Goal: Transaction & Acquisition: Purchase product/service

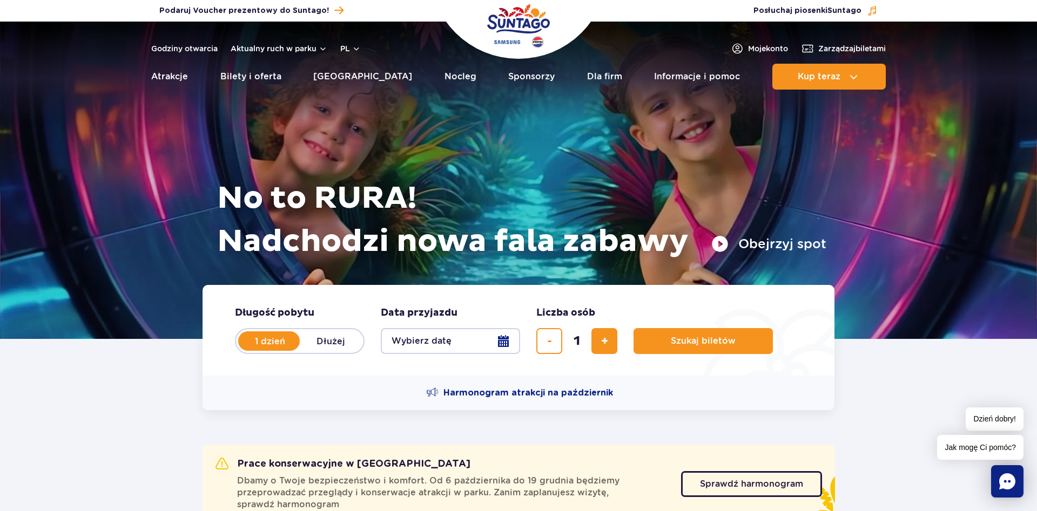
click at [474, 343] on button "Wybierz datę" at bounding box center [450, 341] width 139 height 26
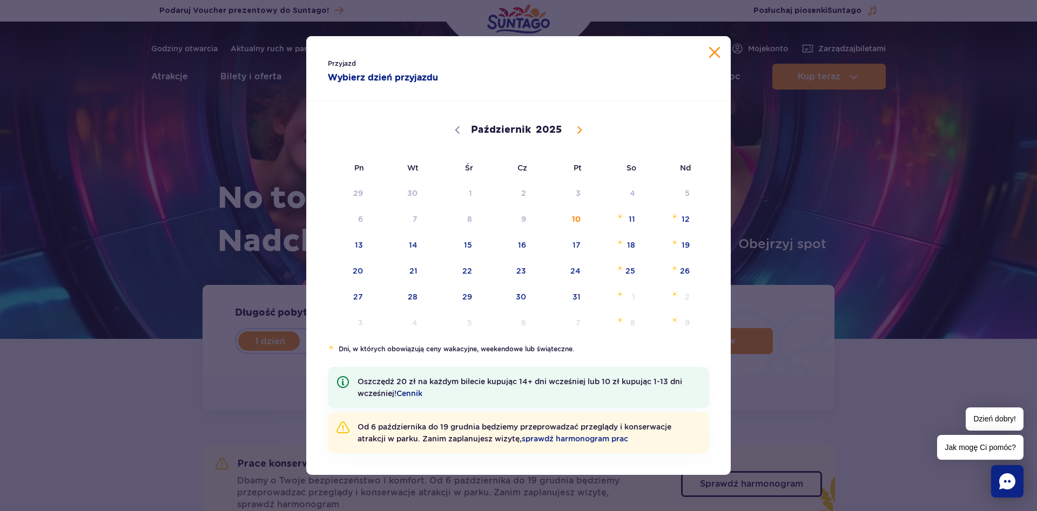
click at [586, 128] on span at bounding box center [579, 130] width 18 height 18
select select "10"
click at [684, 222] on span "9" at bounding box center [671, 219] width 55 height 25
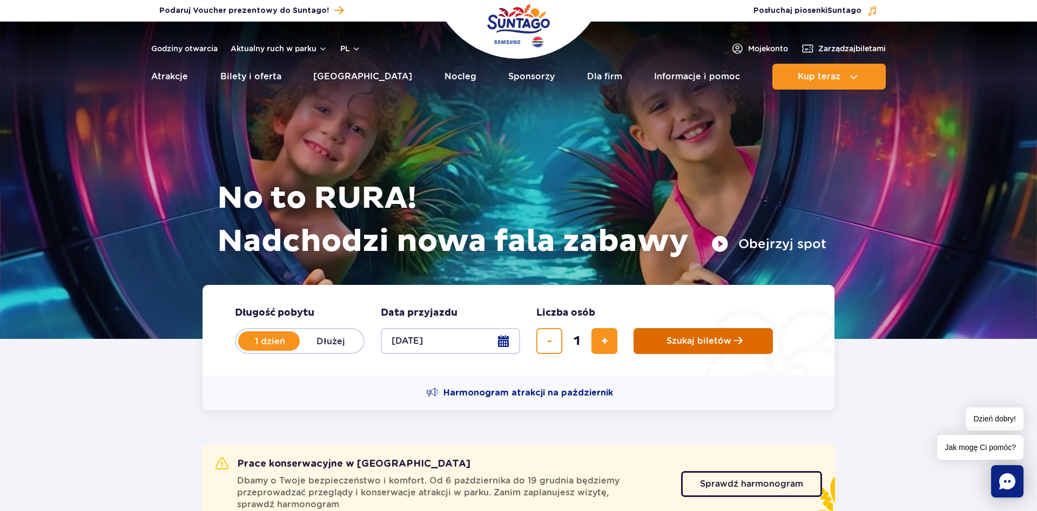
click at [727, 341] on span "Szukaj biletów" at bounding box center [698, 341] width 65 height 10
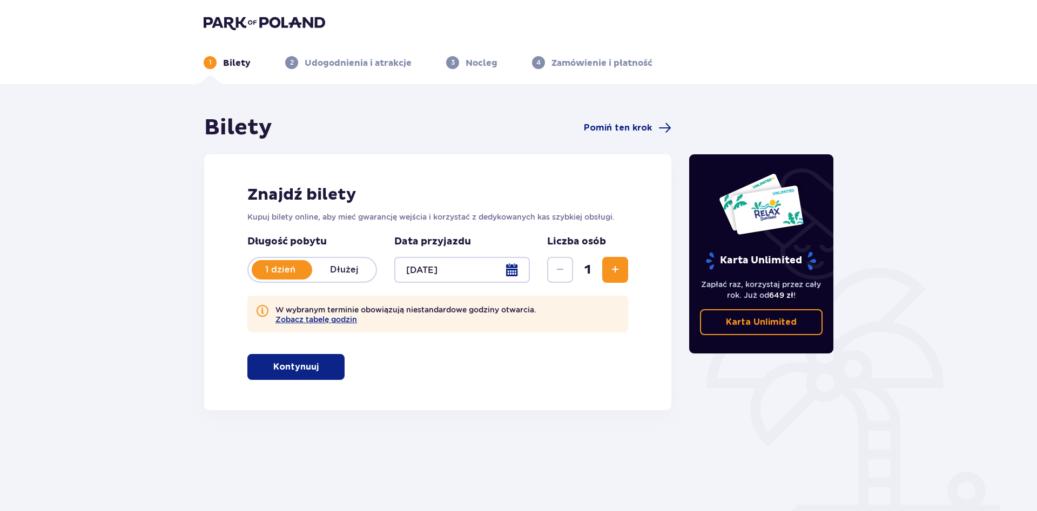
click at [306, 368] on p "Kontynuuj" at bounding box center [295, 367] width 45 height 12
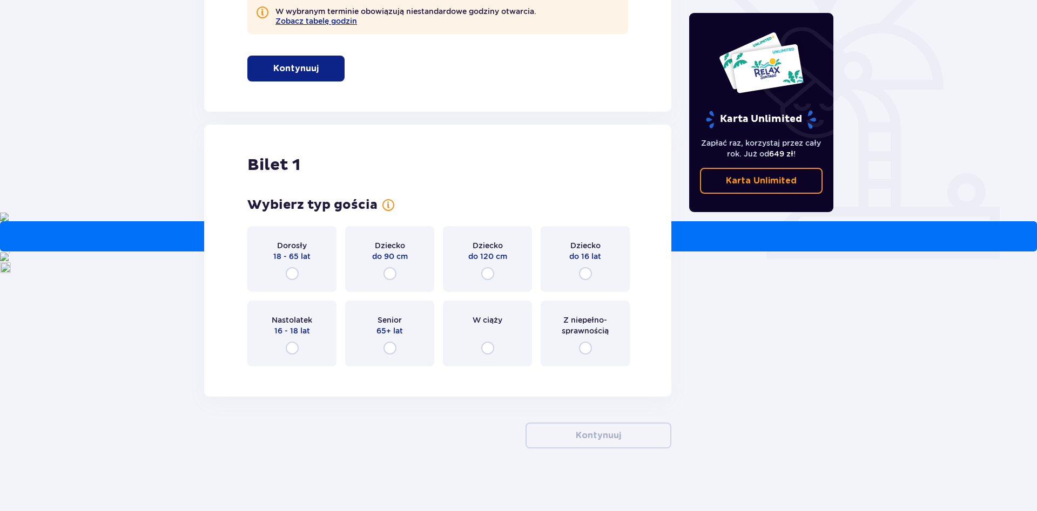
scroll to position [301, 0]
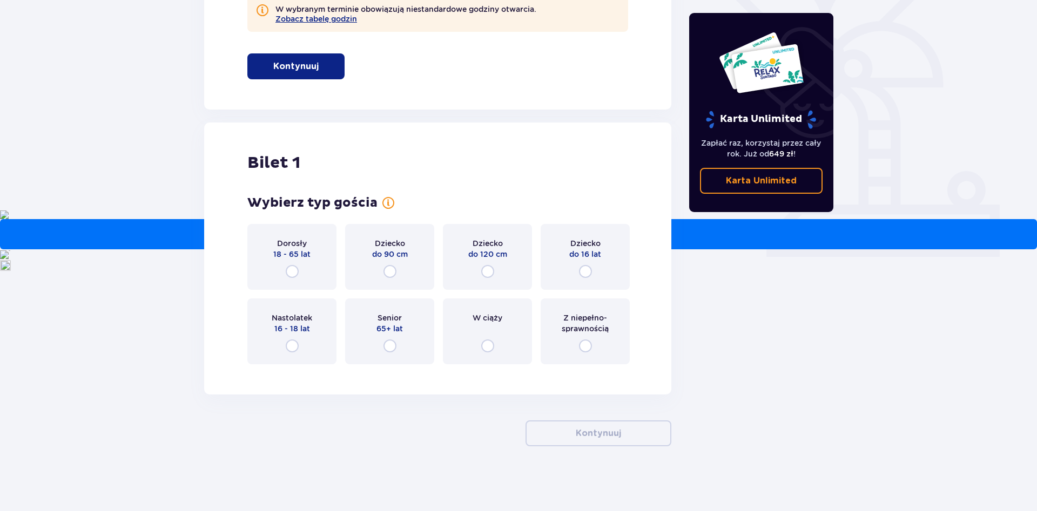
click at [293, 273] on input "radio" at bounding box center [292, 271] width 13 height 13
radio input "true"
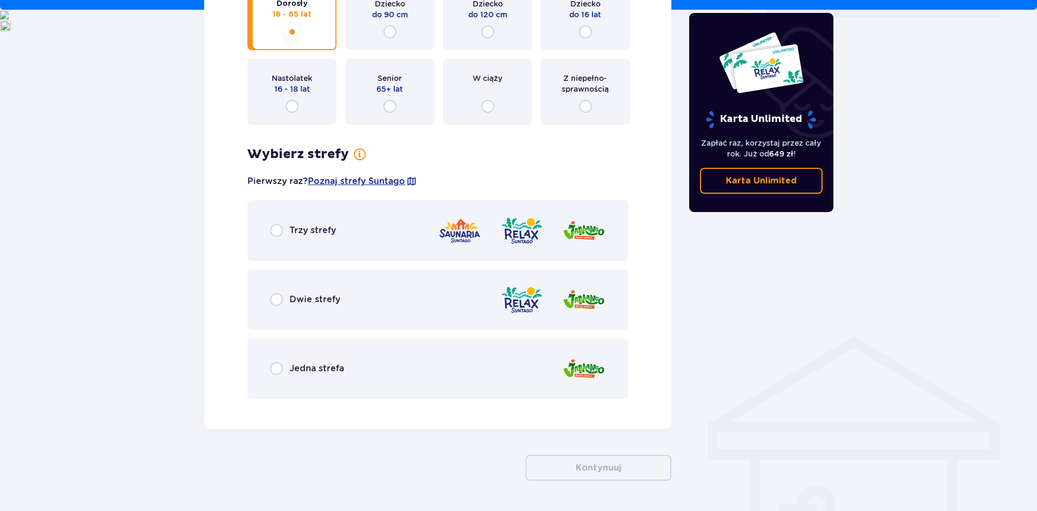
scroll to position [575, 0]
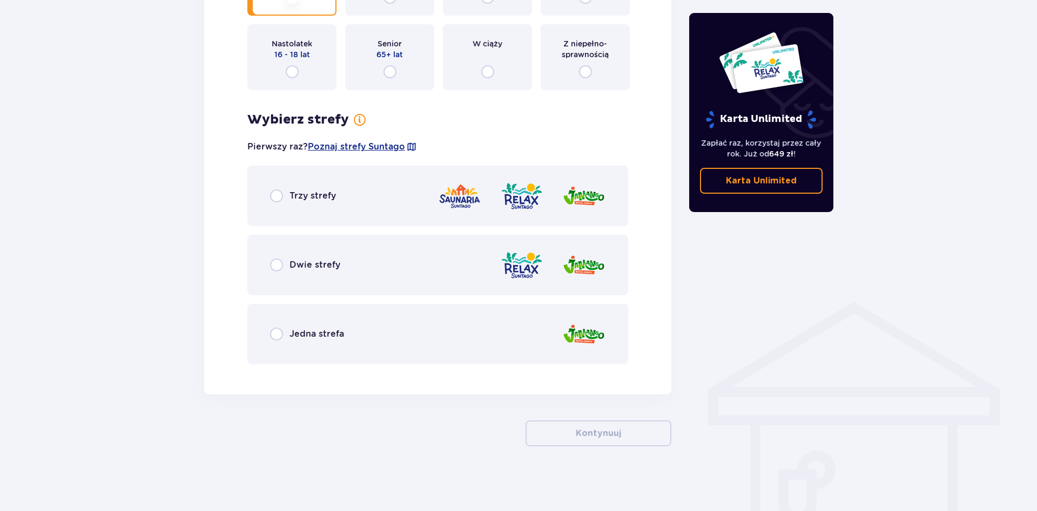
click at [308, 268] on span "Dwie strefy" at bounding box center [314, 265] width 51 height 12
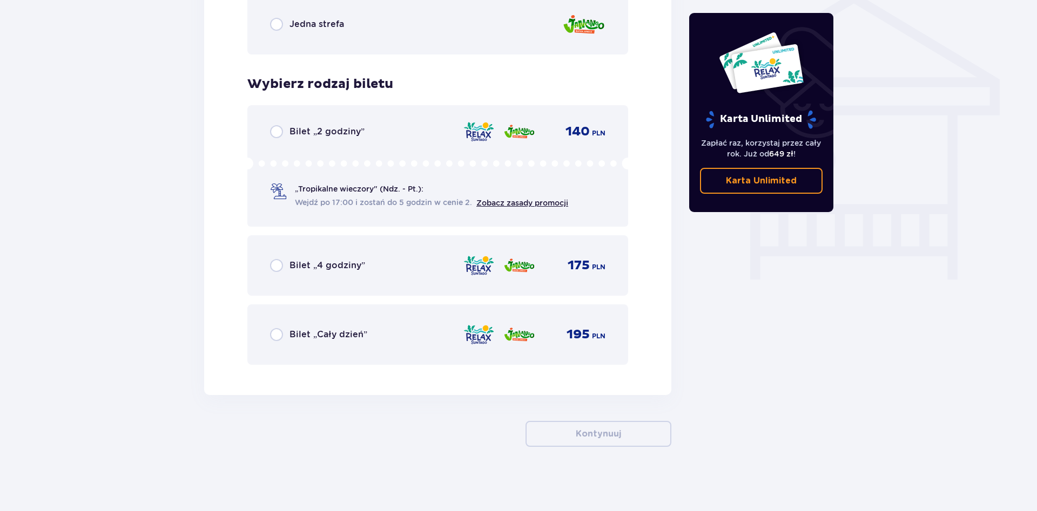
scroll to position [885, 0]
click at [326, 127] on span "Bilet „2 godziny”" at bounding box center [326, 131] width 75 height 12
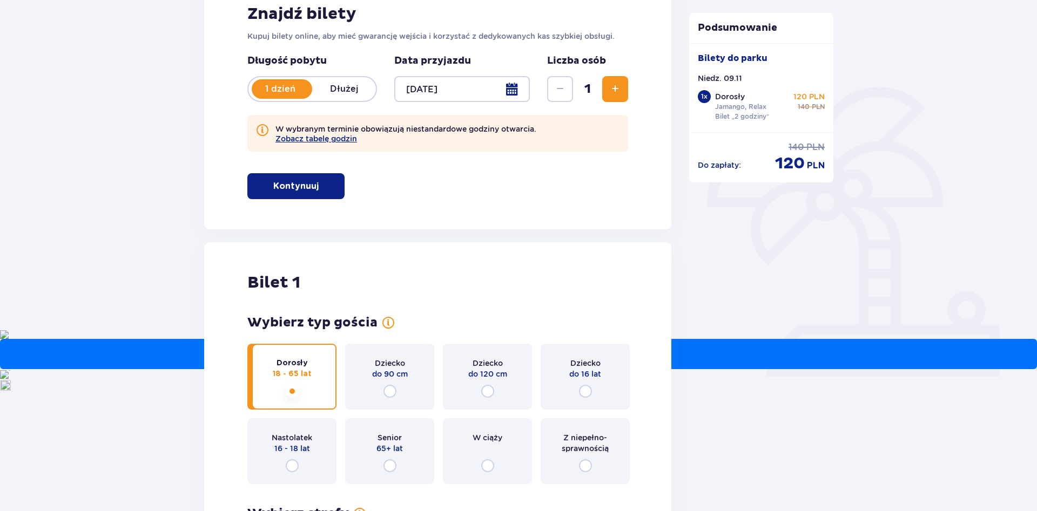
scroll to position [170, 0]
